Goal: Information Seeking & Learning: Learn about a topic

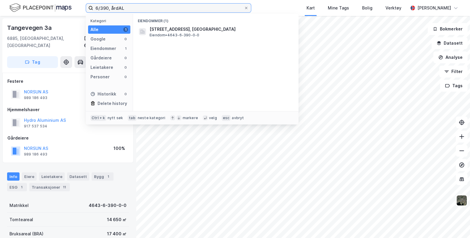
drag, startPoint x: 0, startPoint y: 0, endPoint x: 73, endPoint y: 7, distance: 73.6
click at [73, 7] on div "6/390, årdAL Kategori Alle 1 Google 0 Eiendommer 1 Gårdeiere 0 Leietakere 0 Per…" at bounding box center [235, 8] width 470 height 16
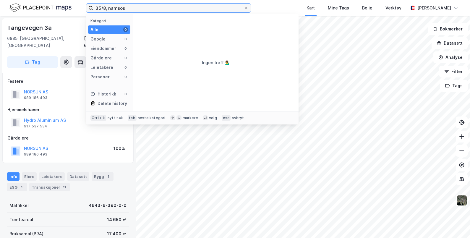
click at [106, 7] on input "35/8, namsos" at bounding box center [168, 8] width 151 height 9
click at [112, 7] on input "35/8, namsos" at bounding box center [168, 8] width 151 height 9
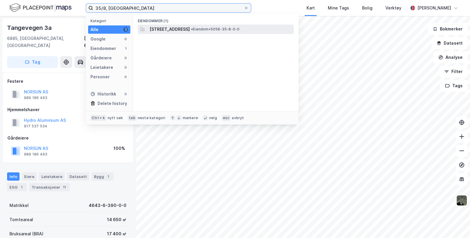
type input "35/8, [GEOGRAPHIC_DATA]"
click at [183, 29] on span "[STREET_ADDRESS]" at bounding box center [170, 29] width 40 height 7
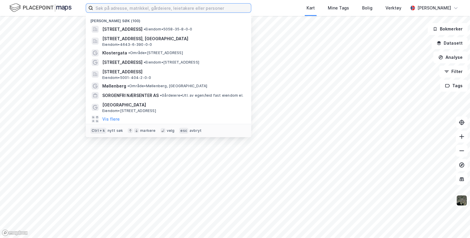
click at [143, 9] on input at bounding box center [172, 8] width 158 height 9
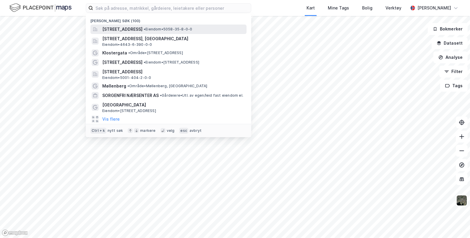
click at [142, 26] on span "[STREET_ADDRESS]" at bounding box center [122, 29] width 40 height 7
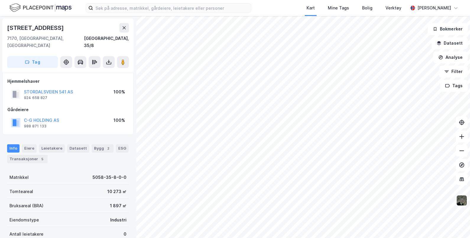
click at [460, 200] on img at bounding box center [461, 200] width 11 height 11
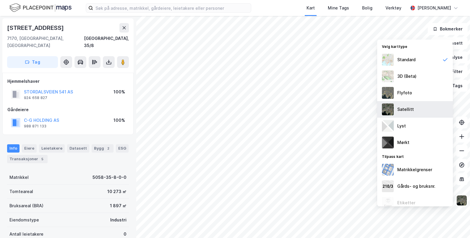
click at [405, 105] on div "Satellitt" at bounding box center [415, 109] width 76 height 17
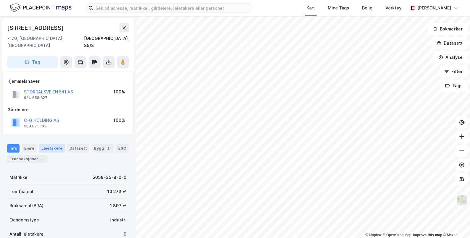
click at [47, 144] on div "Leietakere" at bounding box center [52, 148] width 26 height 8
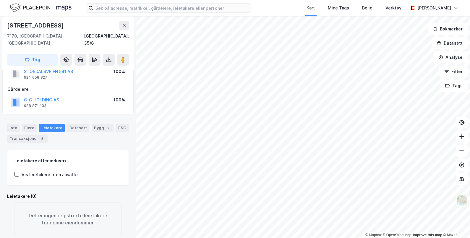
scroll to position [25, 0]
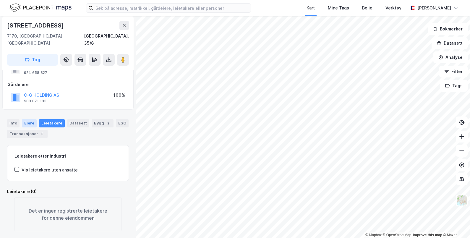
click at [28, 119] on div "Eiere" at bounding box center [29, 123] width 15 height 8
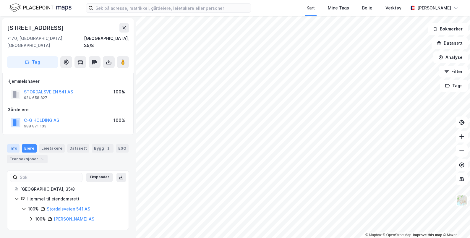
click at [15, 144] on div "Info" at bounding box center [13, 148] width 12 height 8
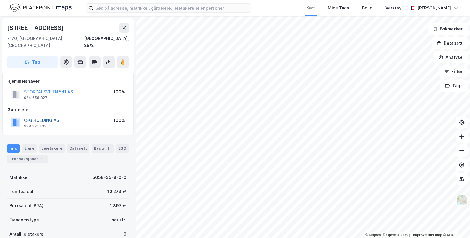
click at [0, 0] on button "C-G HOLDING AS" at bounding box center [0, 0] width 0 height 0
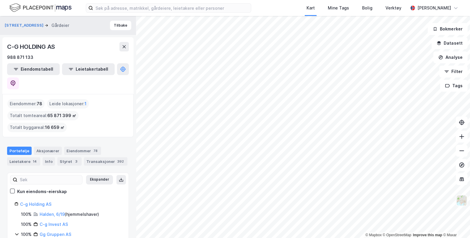
click at [463, 198] on img at bounding box center [461, 200] width 11 height 11
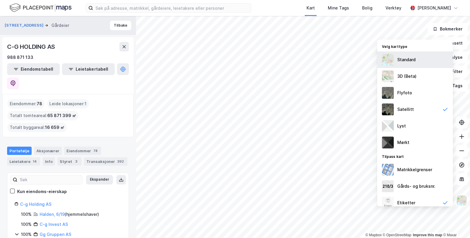
click at [409, 62] on div "Standard" at bounding box center [406, 59] width 18 height 7
